Goal: Information Seeking & Learning: Find specific fact

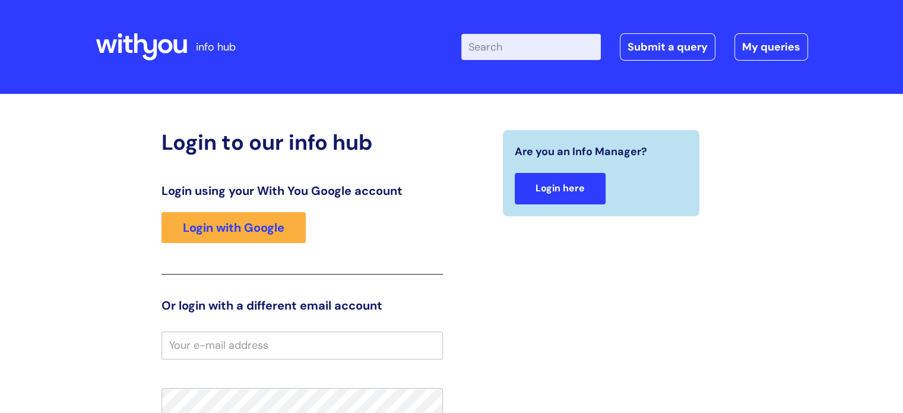
click at [549, 199] on link "Login here" at bounding box center [560, 188] width 91 height 31
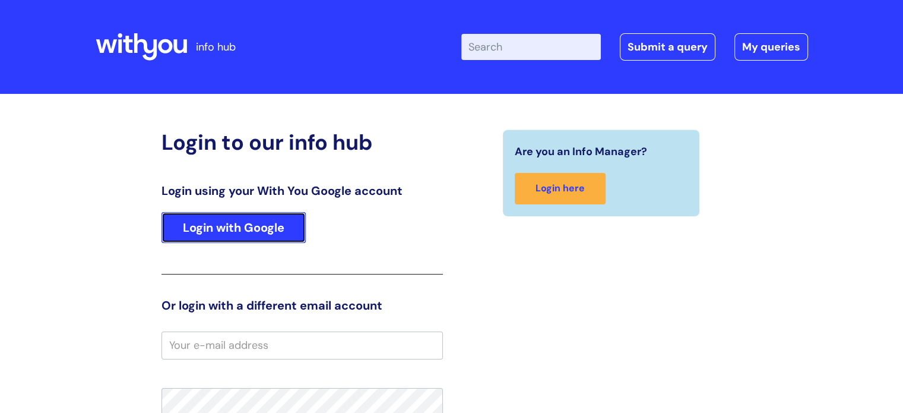
click at [210, 239] on link "Login with Google" at bounding box center [234, 227] width 144 height 31
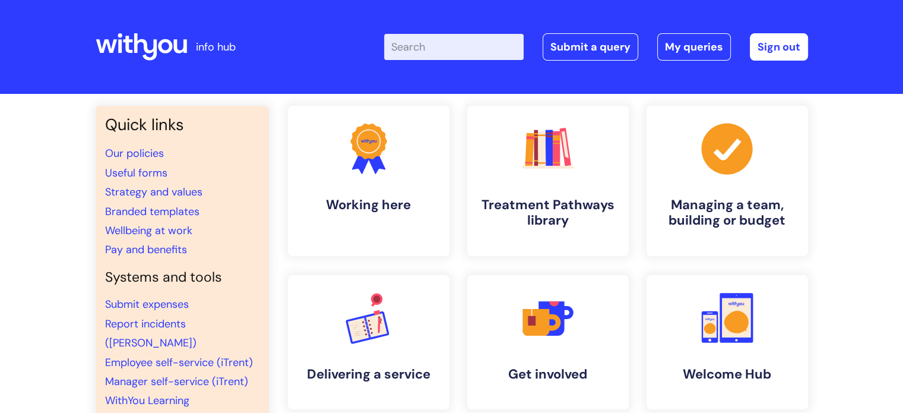
click at [510, 52] on input "Enter your search term here..." at bounding box center [454, 47] width 140 height 26
click at [468, 47] on input "Enter your search term here..." at bounding box center [454, 47] width 140 height 26
type input "development time"
click button "Search" at bounding box center [0, 0] width 0 height 0
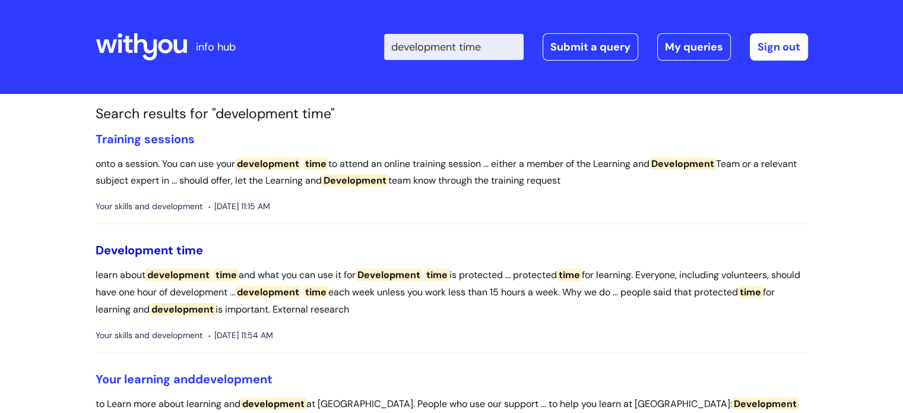
click at [140, 254] on span "Development" at bounding box center [135, 249] width 78 height 15
